Goal: Transaction & Acquisition: Purchase product/service

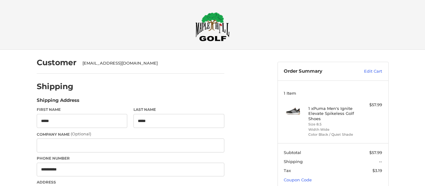
select select "**"
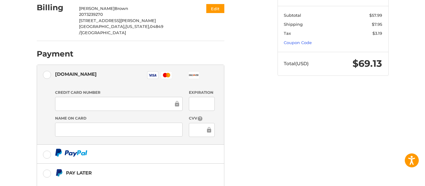
scroll to position [190, 0]
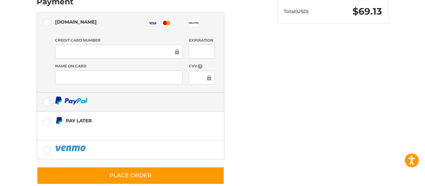
click at [47, 93] on label at bounding box center [130, 102] width 187 height 19
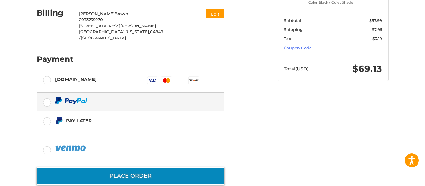
scroll to position [132, 0]
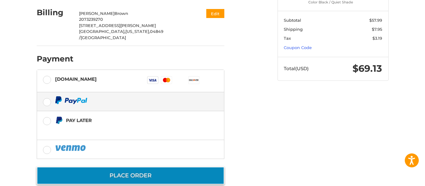
click at [102, 167] on button "Place Order" at bounding box center [131, 176] width 188 height 18
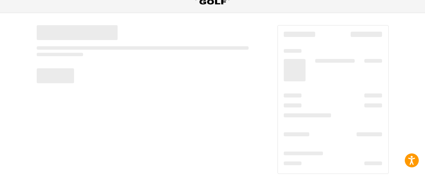
scroll to position [37, 0]
